Goal: Information Seeking & Learning: Learn about a topic

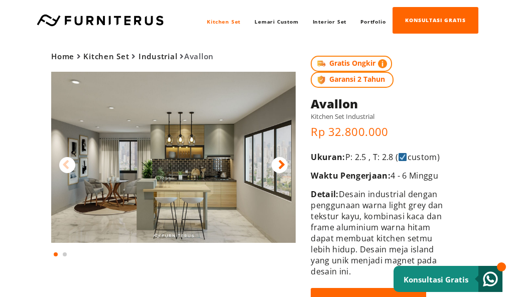
click at [276, 161] on div at bounding box center [280, 165] width 16 height 16
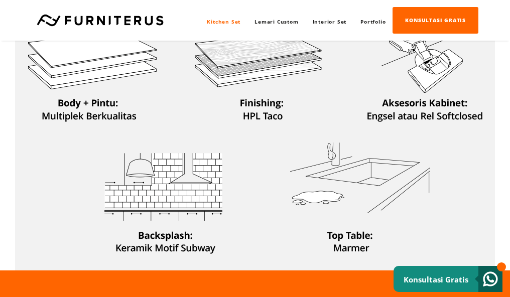
scroll to position [319, 0]
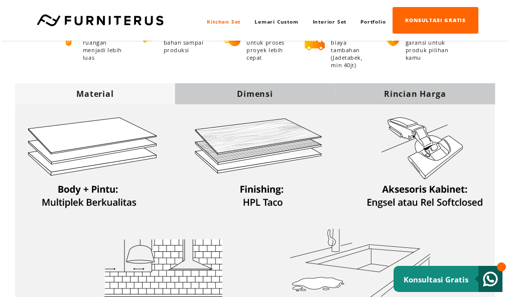
click at [268, 95] on div "Dimensi" at bounding box center [255, 93] width 160 height 11
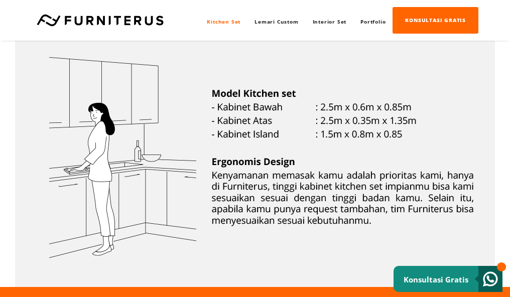
scroll to position [353, 0]
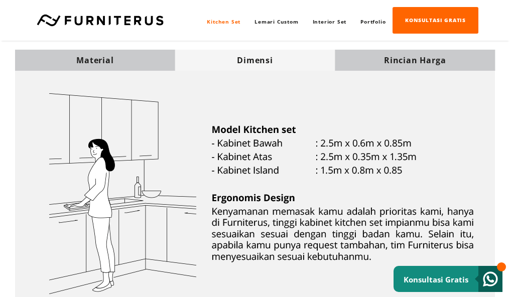
click at [350, 66] on div "Rincian Harga" at bounding box center [415, 60] width 160 height 11
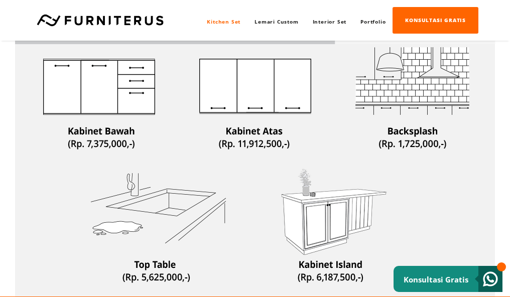
scroll to position [326, 0]
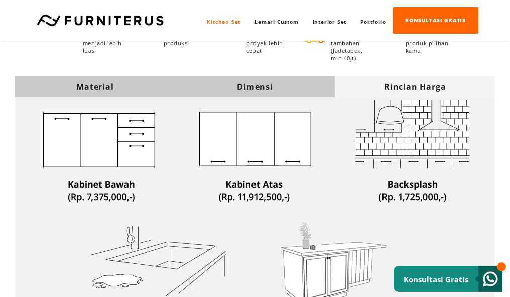
click at [156, 88] on div "Material" at bounding box center [95, 86] width 160 height 11
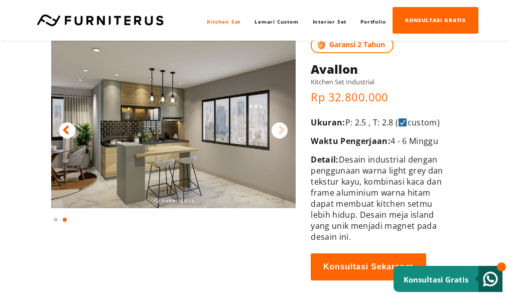
scroll to position [0, 0]
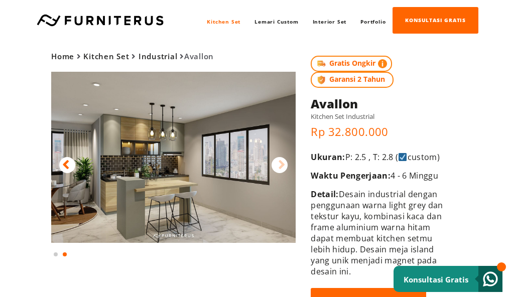
click at [281, 164] on icon at bounding box center [281, 165] width 7 height 15
click at [65, 161] on icon at bounding box center [65, 165] width 7 height 15
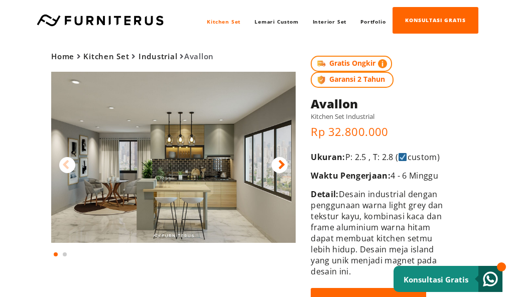
click at [195, 170] on img at bounding box center [173, 157] width 245 height 171
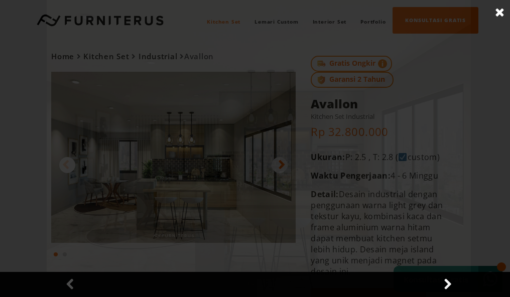
click at [195, 169] on div at bounding box center [259, 148] width 518 height 297
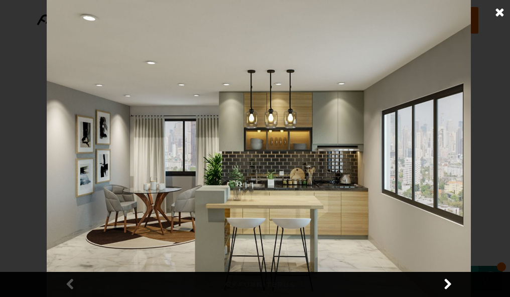
click at [232, 161] on img at bounding box center [259, 148] width 425 height 297
drag, startPoint x: 232, startPoint y: 161, endPoint x: 233, endPoint y: 166, distance: 5.7
click at [233, 166] on img at bounding box center [259, 148] width 425 height 297
click at [302, 161] on img at bounding box center [259, 148] width 425 height 297
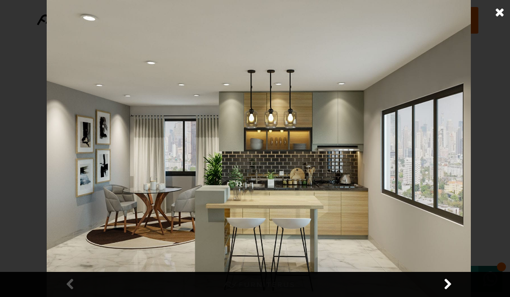
click at [302, 161] on img at bounding box center [259, 148] width 425 height 297
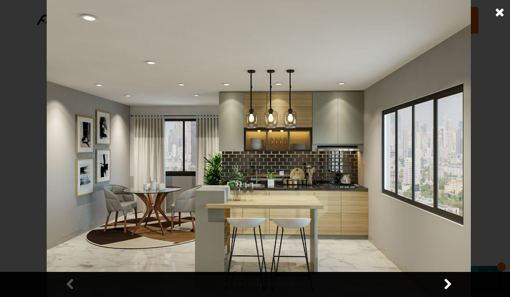
click at [302, 161] on img at bounding box center [259, 148] width 425 height 297
drag, startPoint x: 302, startPoint y: 161, endPoint x: 316, endPoint y: 204, distance: 44.9
click at [316, 204] on img at bounding box center [259, 148] width 425 height 297
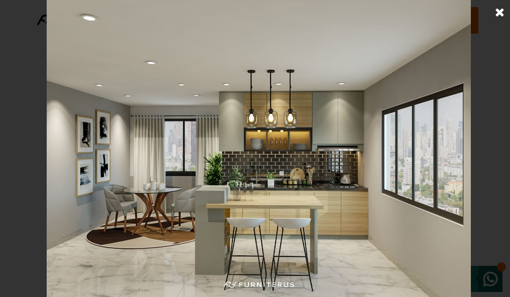
click at [256, 183] on img at bounding box center [259, 148] width 425 height 297
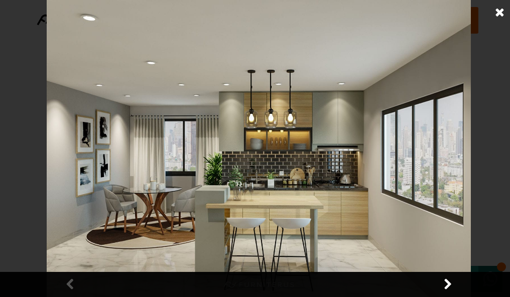
click at [247, 172] on img at bounding box center [259, 148] width 425 height 297
click at [282, 171] on img at bounding box center [259, 148] width 425 height 297
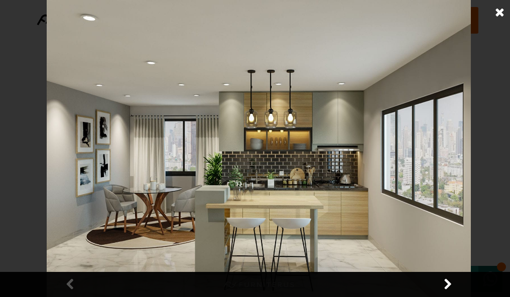
drag, startPoint x: 280, startPoint y: 161, endPoint x: 208, endPoint y: 143, distance: 74.2
click at [208, 143] on img at bounding box center [259, 148] width 425 height 297
